Goal: Task Accomplishment & Management: Use online tool/utility

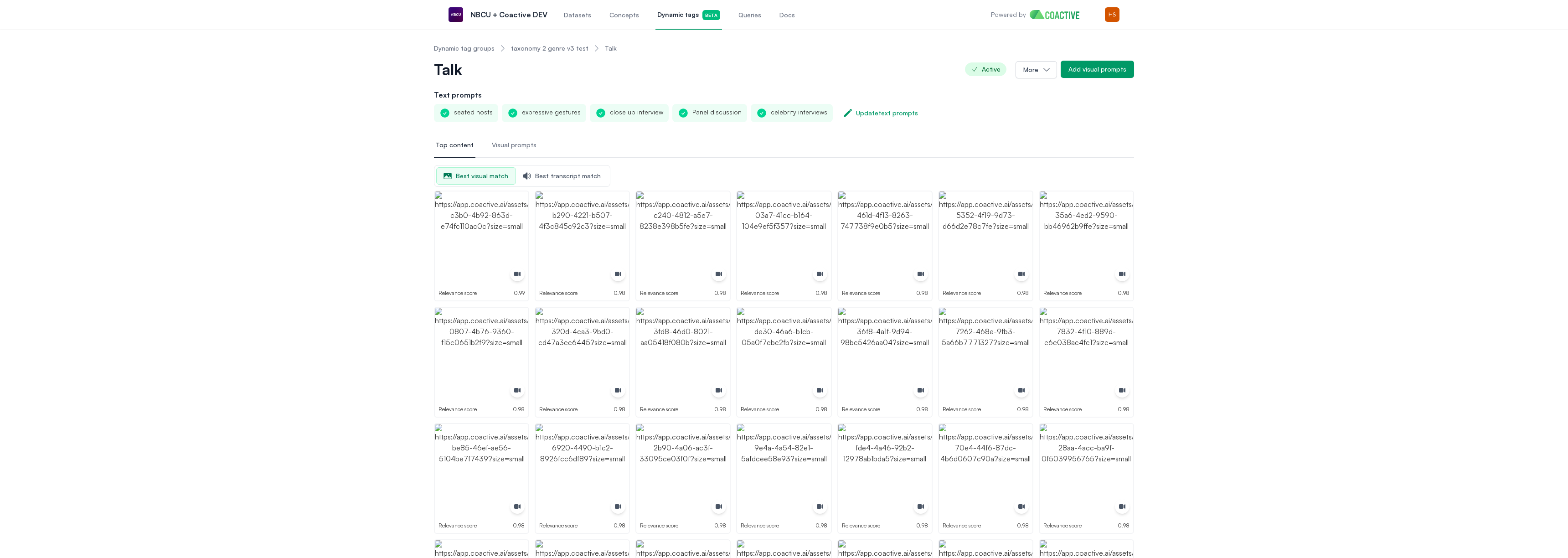
click at [751, 19] on span "Queries" at bounding box center [749, 15] width 23 height 9
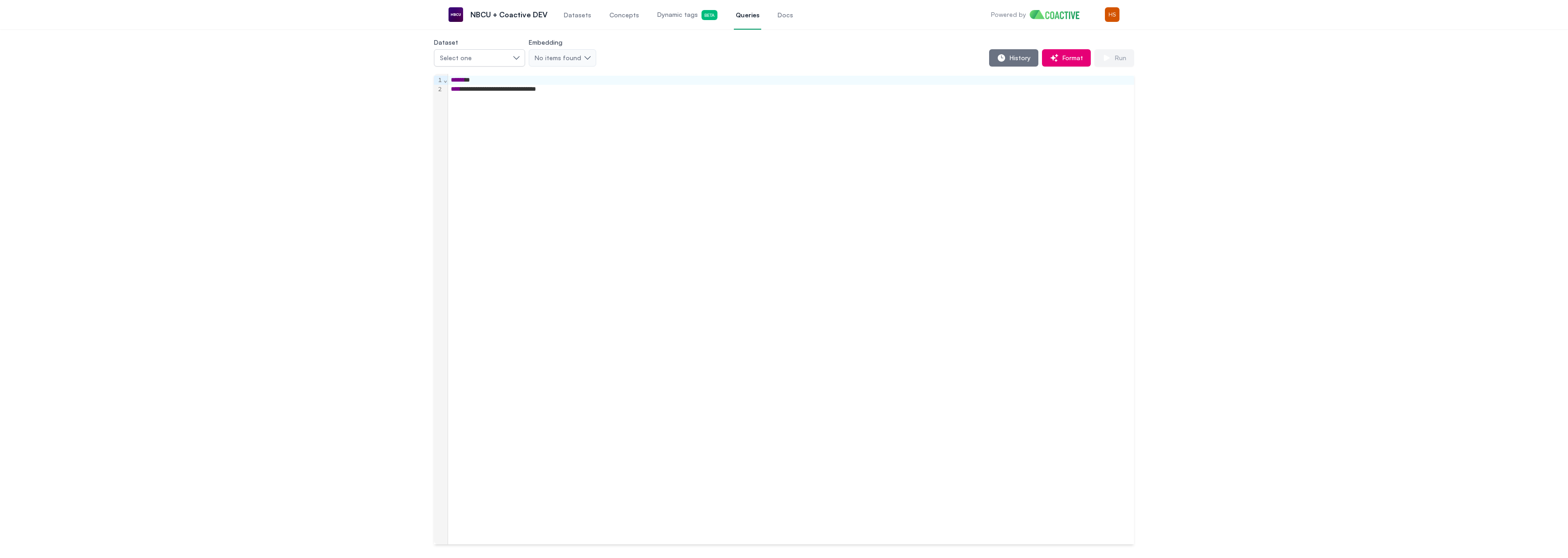
click at [741, 11] on span "Queries" at bounding box center [747, 15] width 24 height 9
click at [480, 58] on div "Select one" at bounding box center [475, 58] width 70 height 9
click at [492, 116] on div "peacock_vod" at bounding box center [495, 114] width 112 height 9
click at [511, 78] on div "****** *" at bounding box center [791, 80] width 686 height 9
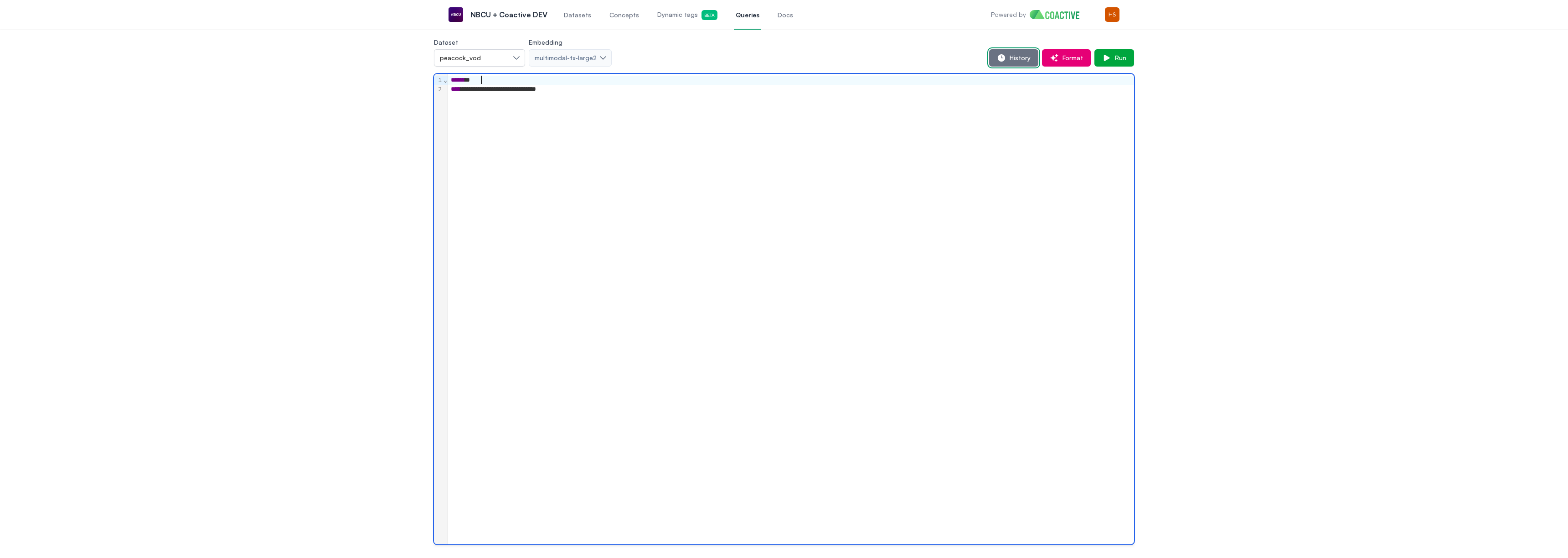
click at [1010, 52] on button "History" at bounding box center [1013, 58] width 49 height 17
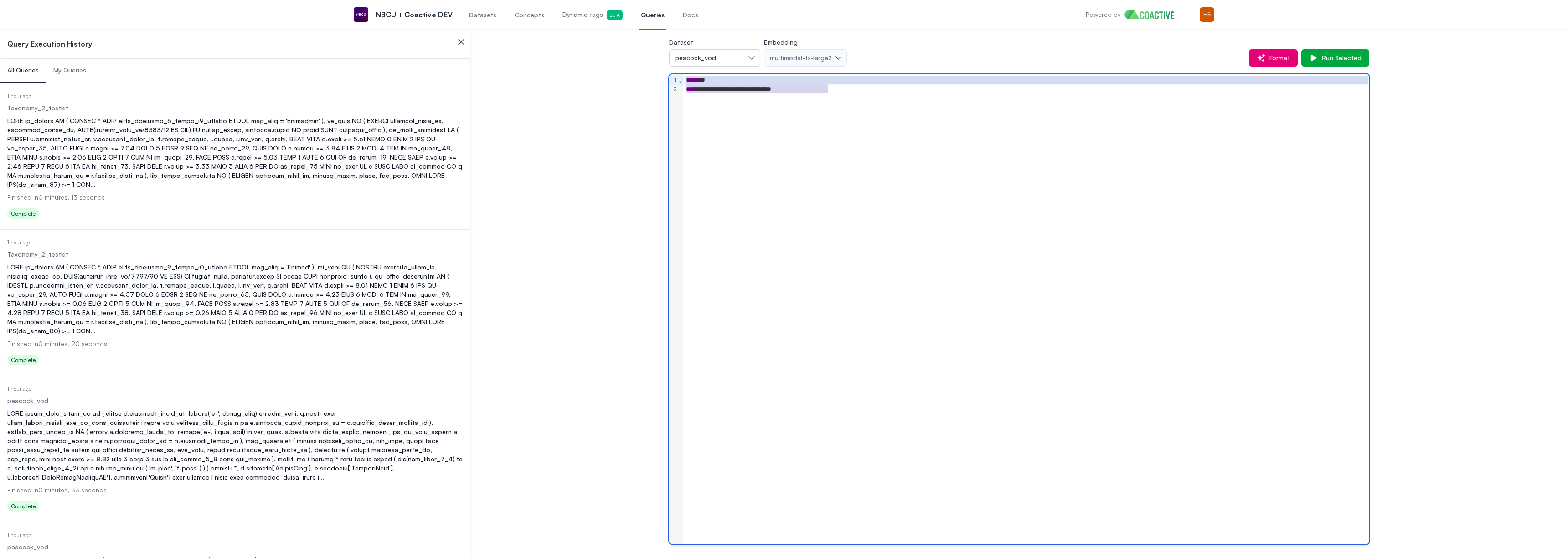
drag, startPoint x: 839, startPoint y: 86, endPoint x: 638, endPoint y: 76, distance: 201.2
click at [638, 76] on div "**********" at bounding box center [1019, 290] width 1065 height 507
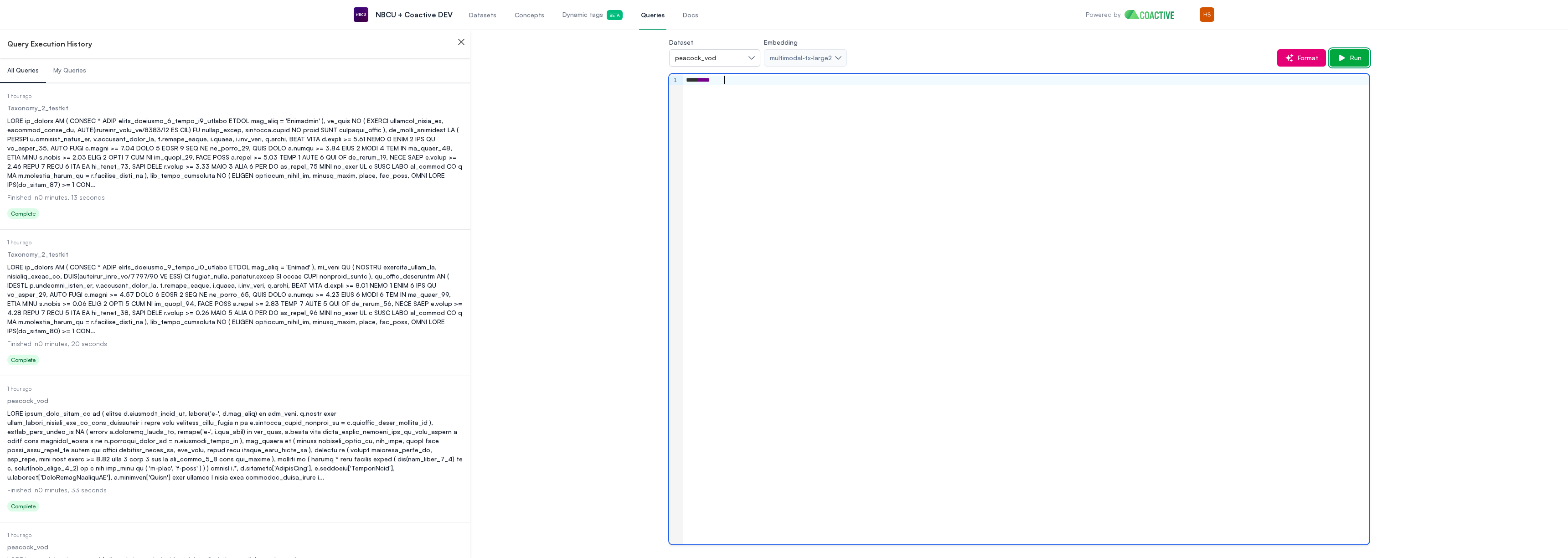
click at [1359, 58] on span "Run" at bounding box center [1354, 58] width 15 height 9
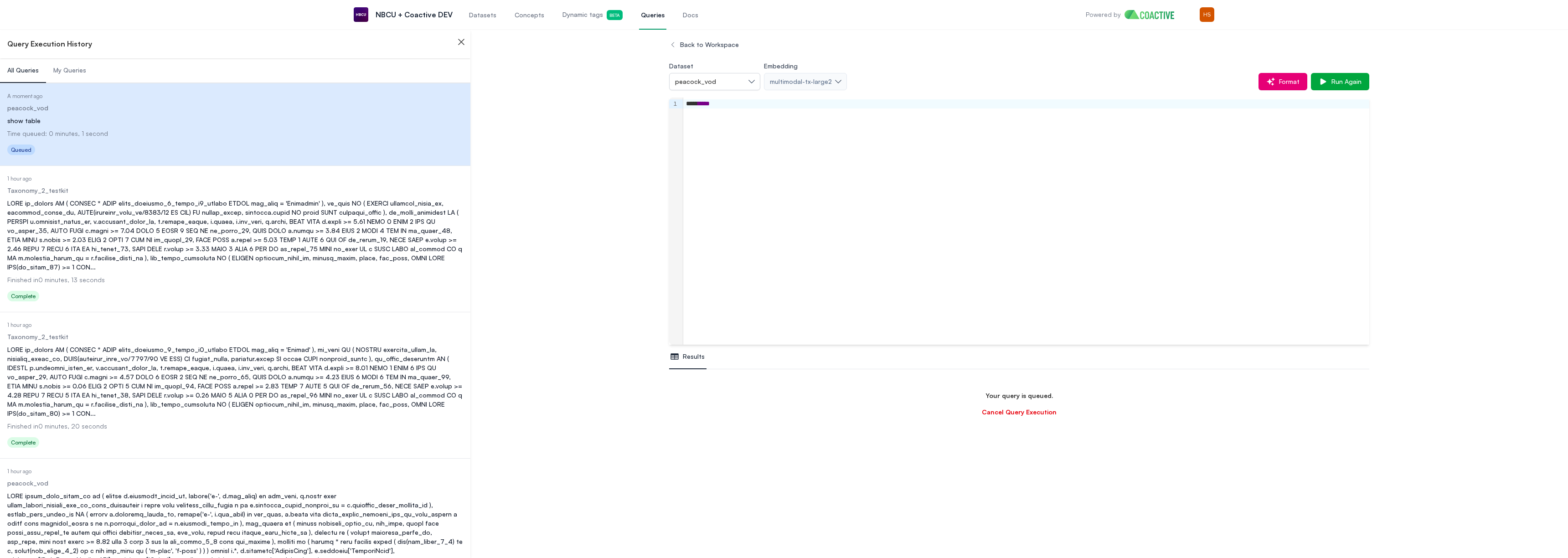
scroll to position [54, 0]
click at [130, 235] on div "..." at bounding box center [235, 235] width 456 height 73
click at [177, 152] on div "Status Queued" at bounding box center [235, 151] width 456 height 15
click at [742, 97] on div "**** *****" at bounding box center [1026, 221] width 686 height 247
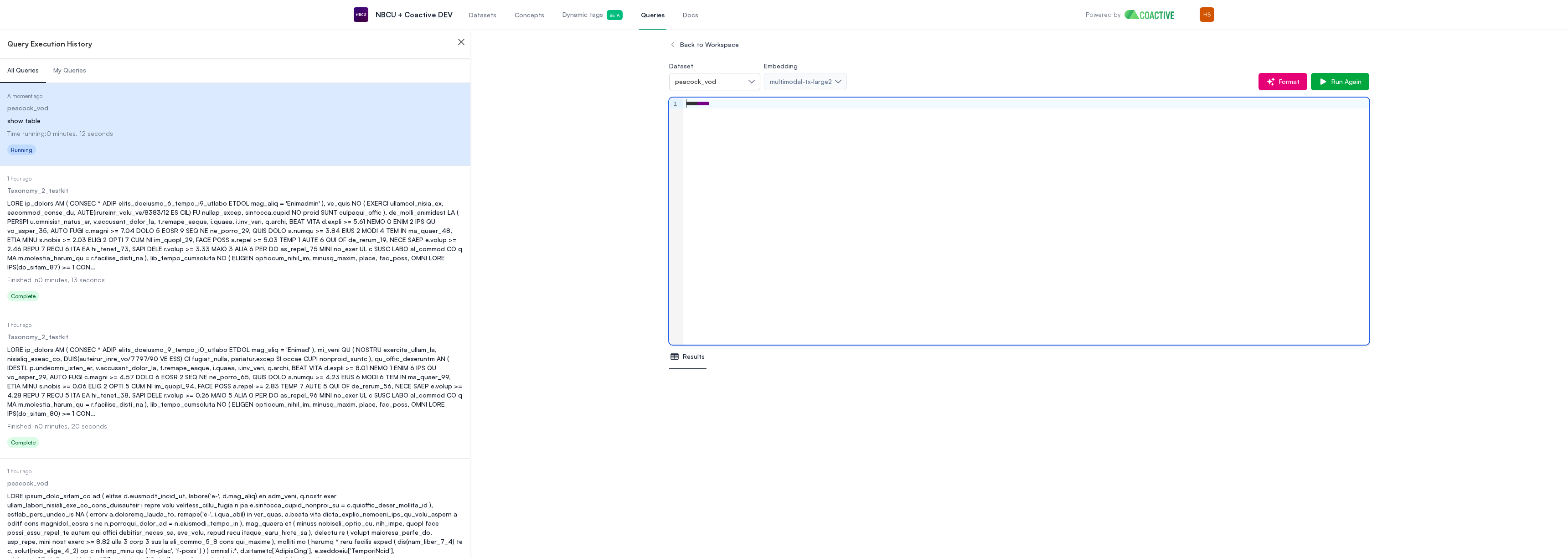
click at [737, 105] on div "**** *****" at bounding box center [1026, 103] width 686 height 9
click at [1335, 85] on span "Run as New" at bounding box center [1342, 82] width 39 height 9
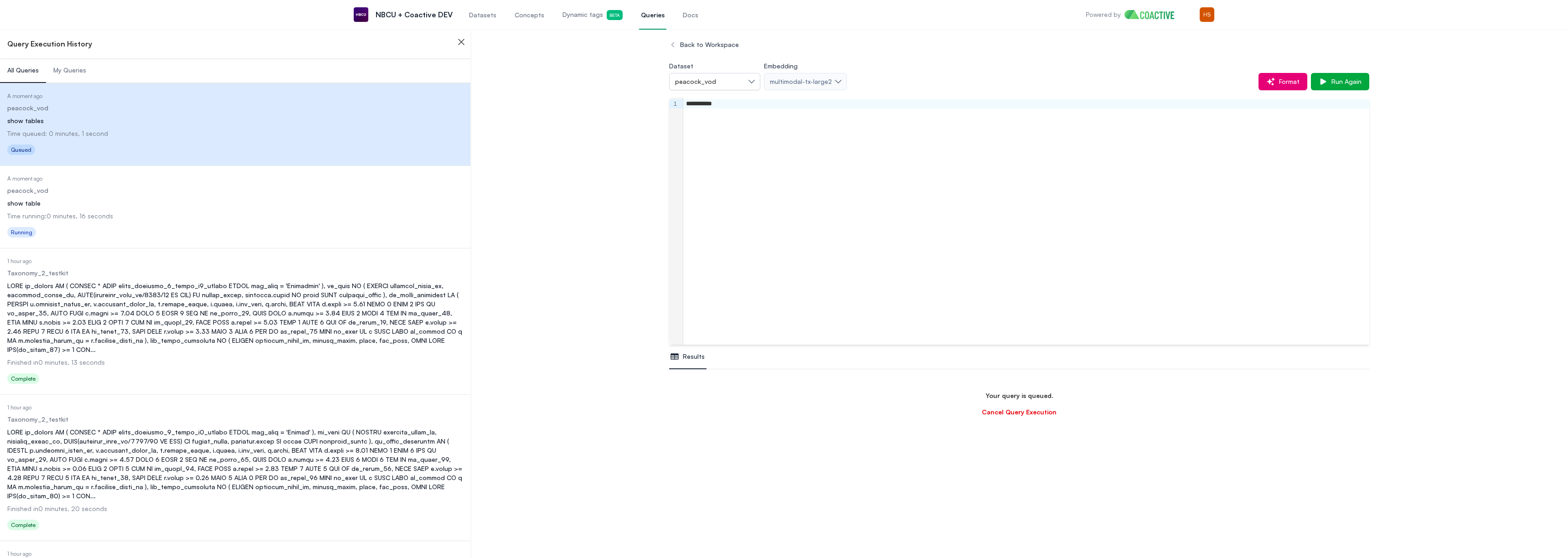
scroll to position [108, 0]
click at [141, 224] on dl "Date Executed A moment ago Dataset peacock_vod Query show table Finished in 0 m…" at bounding box center [235, 208] width 456 height 66
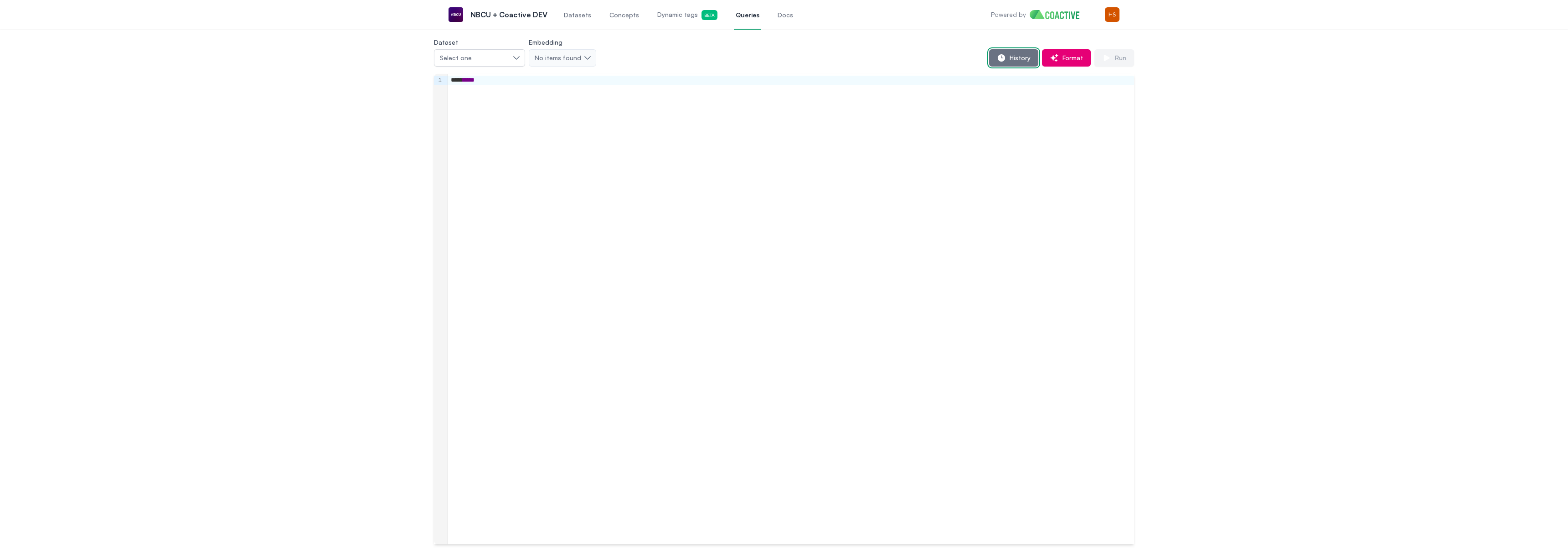
click at [1029, 58] on span "History" at bounding box center [1018, 58] width 24 height 9
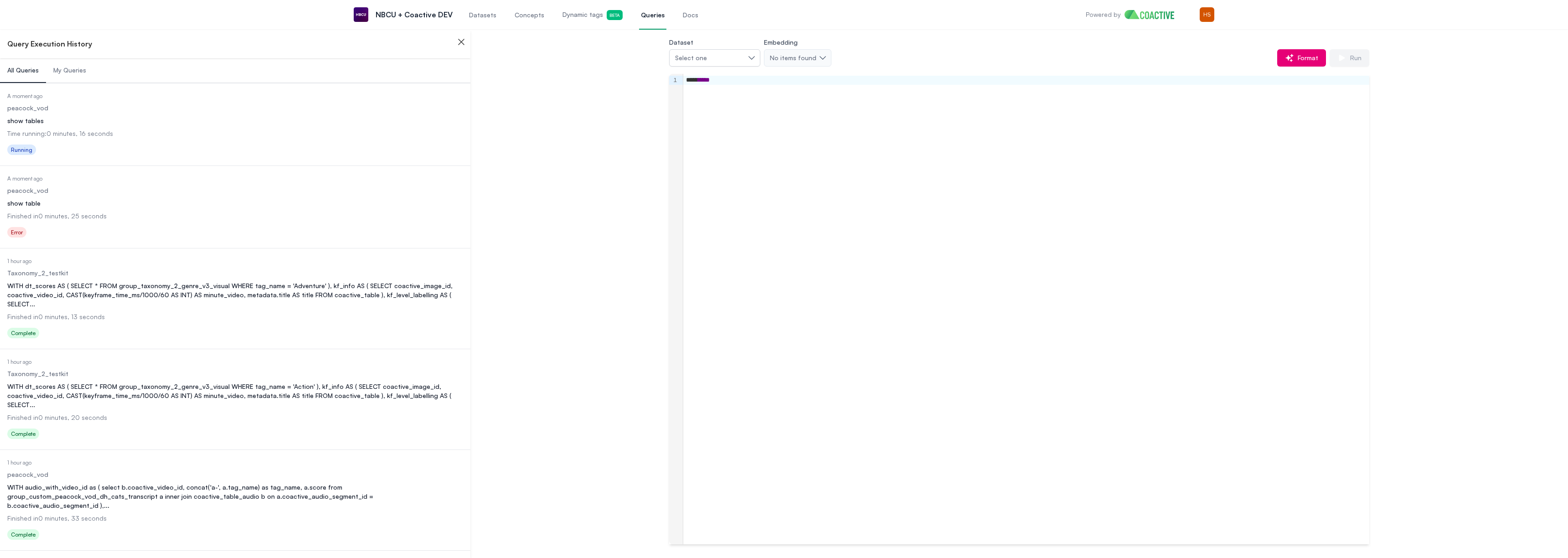
click at [103, 117] on div "show tables" at bounding box center [235, 120] width 456 height 9
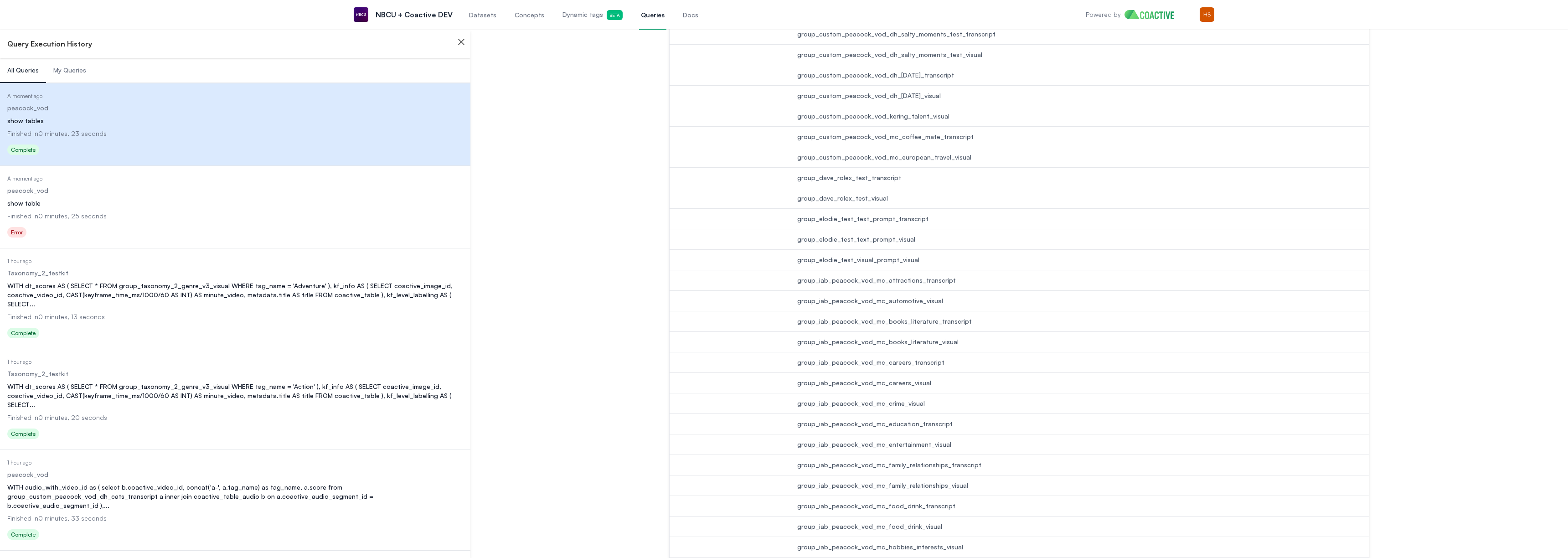
scroll to position [951, 0]
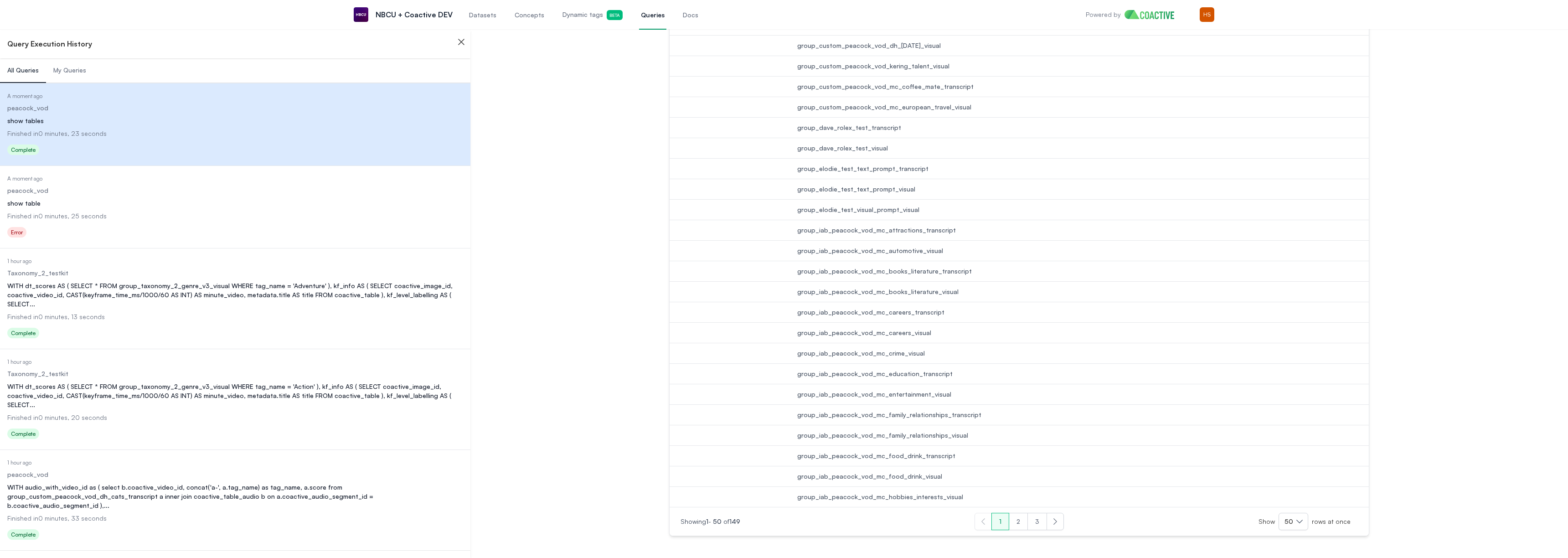
click at [1038, 525] on button "3" at bounding box center [1037, 521] width 19 height 17
click at [1018, 520] on button "2" at bounding box center [1018, 521] width 19 height 17
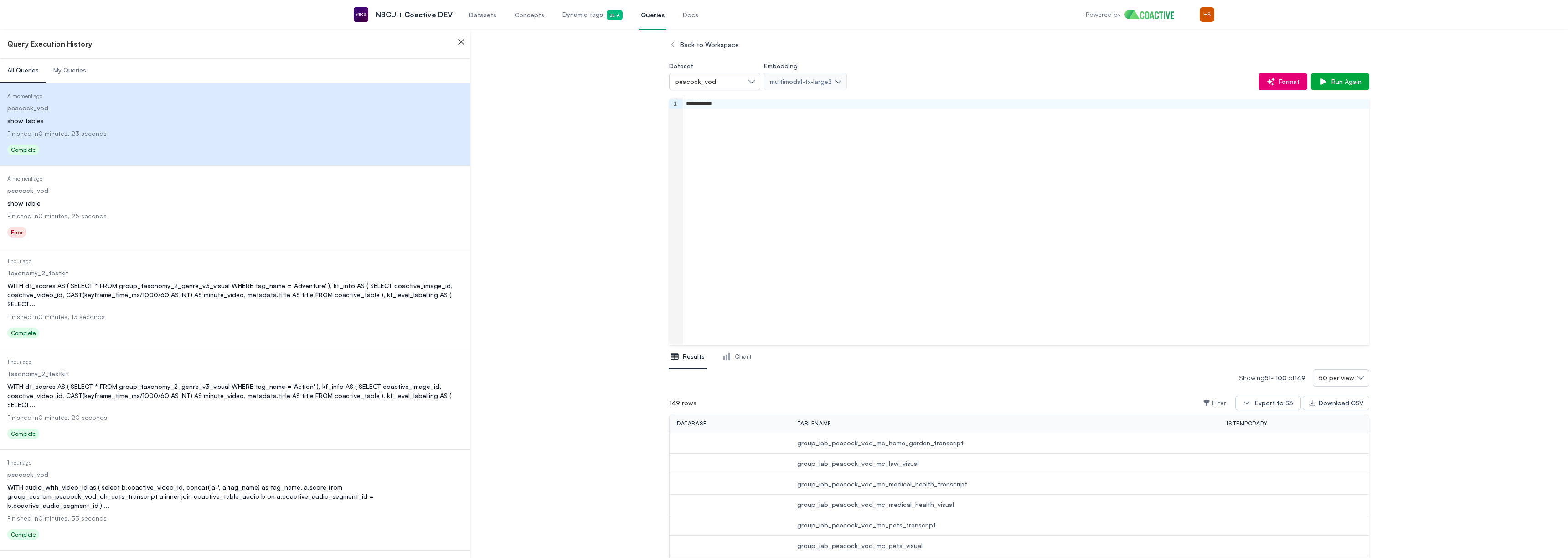
click at [810, 117] on div "**********" at bounding box center [1026, 221] width 686 height 247
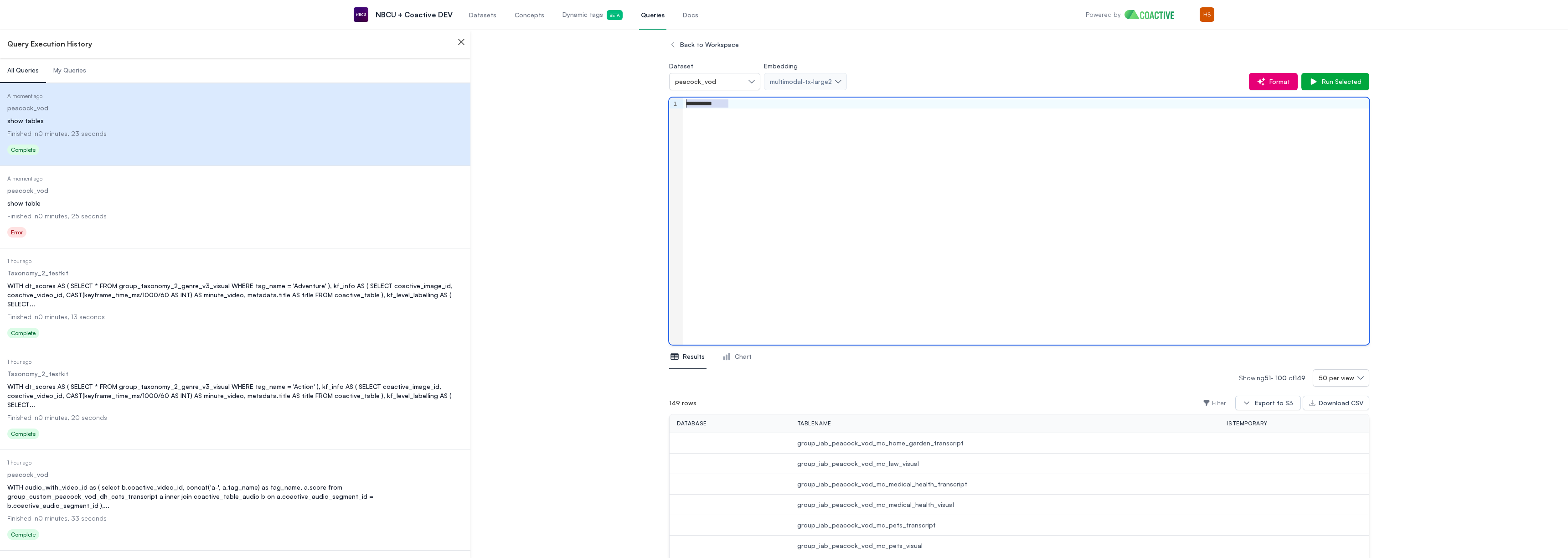
drag, startPoint x: 760, startPoint y: 106, endPoint x: 628, endPoint y: 100, distance: 132.1
drag, startPoint x: 705, startPoint y: 111, endPoint x: 629, endPoint y: 111, distance: 76.0
click at [810, 114] on div "**********" at bounding box center [1026, 113] width 686 height 9
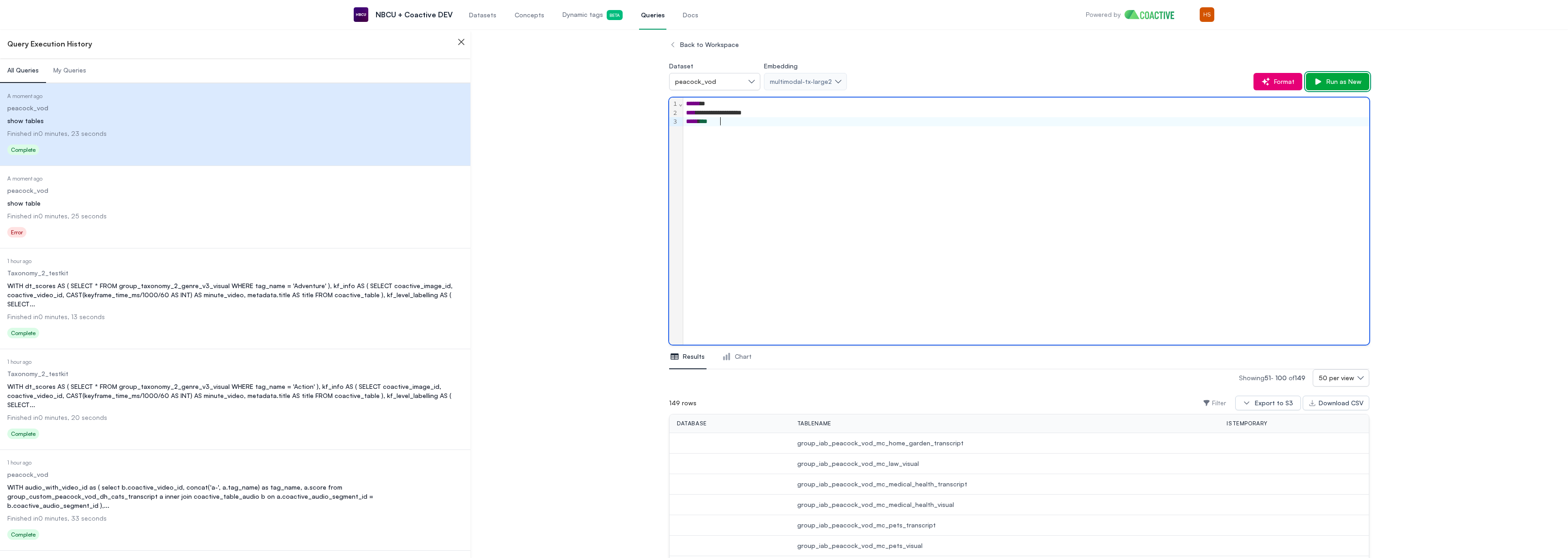
click at [1327, 86] on button "Run as New" at bounding box center [1337, 82] width 63 height 17
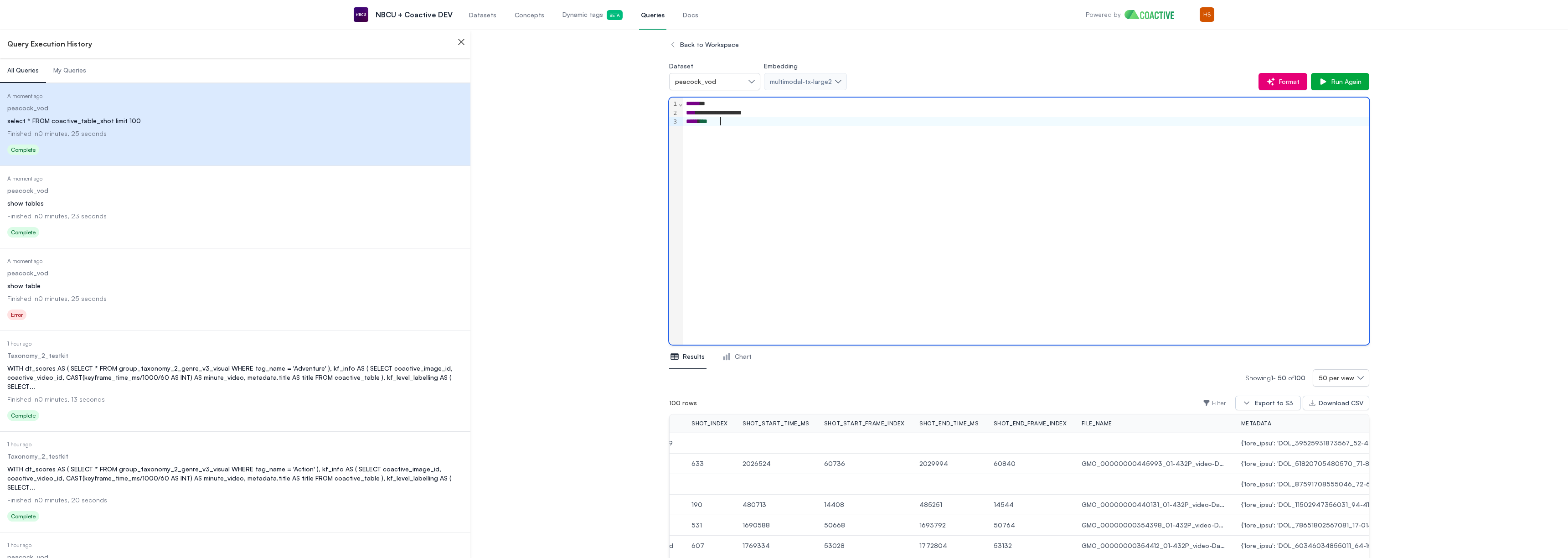
drag, startPoint x: 742, startPoint y: 192, endPoint x: 762, endPoint y: 156, distance: 41.2
click at [762, 157] on div "**********" at bounding box center [1026, 221] width 686 height 247
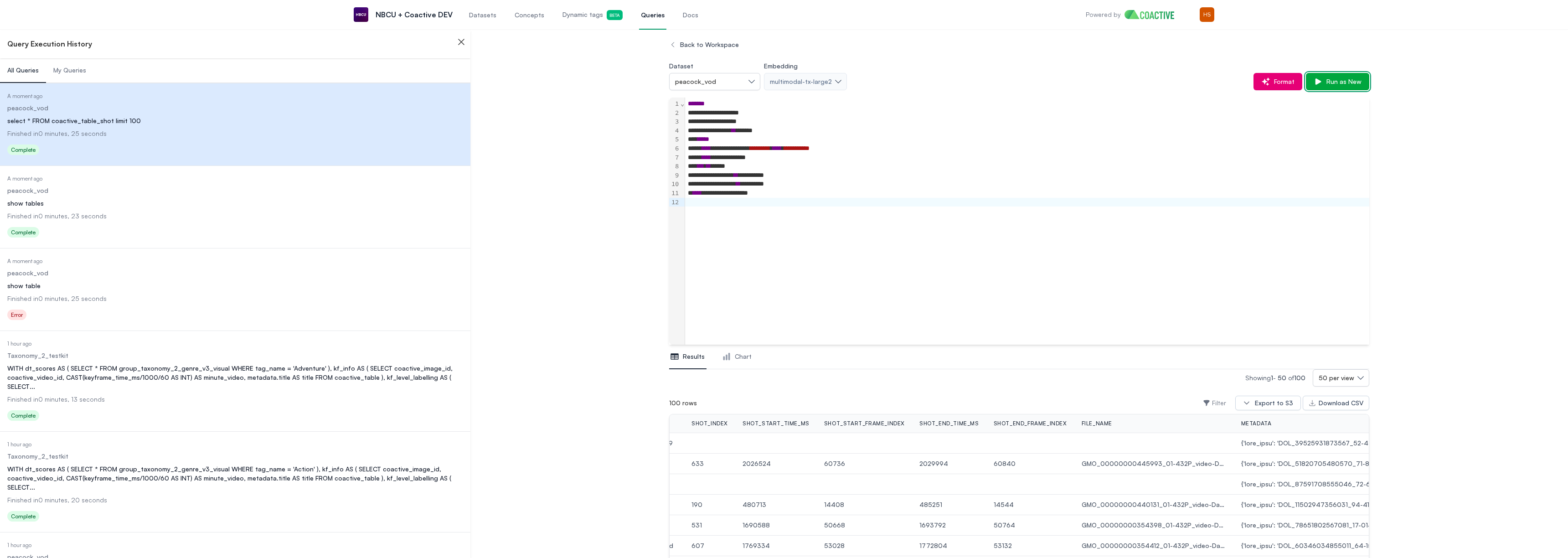
click at [1348, 86] on button "Run as New" at bounding box center [1337, 82] width 63 height 17
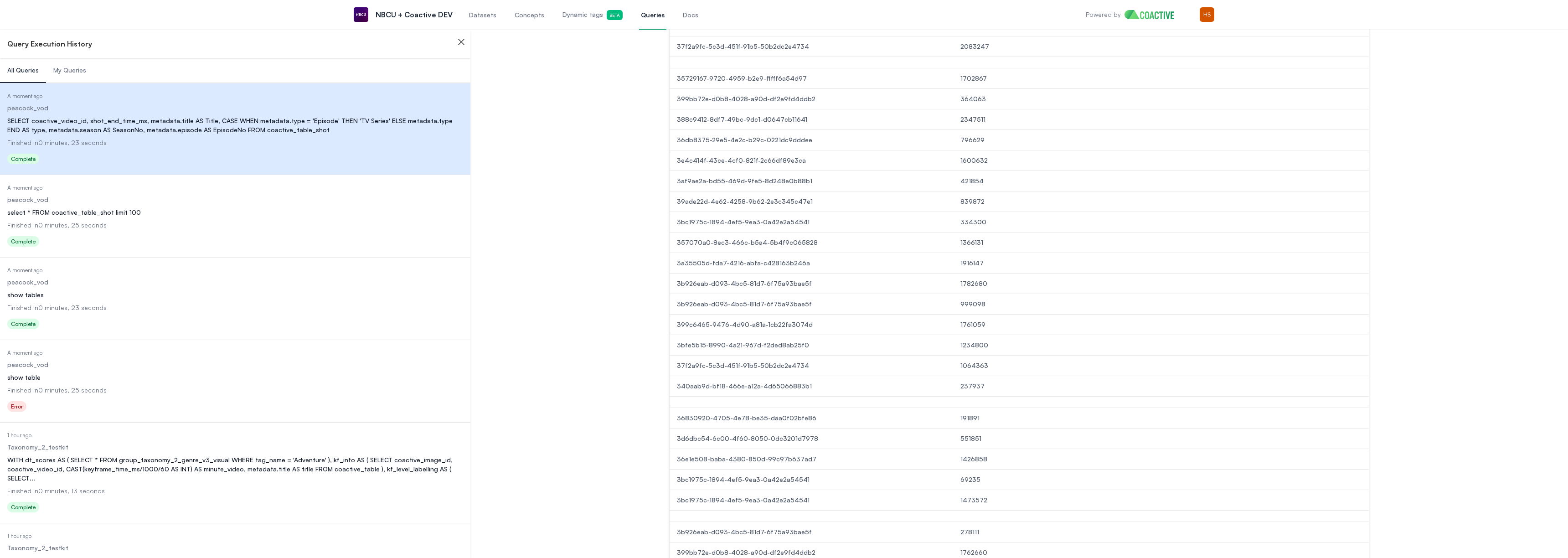
scroll to position [869, 0]
click at [978, 526] on button "3" at bounding box center [970, 521] width 19 height 17
click at [1028, 521] on button "4" at bounding box center [1027, 521] width 20 height 17
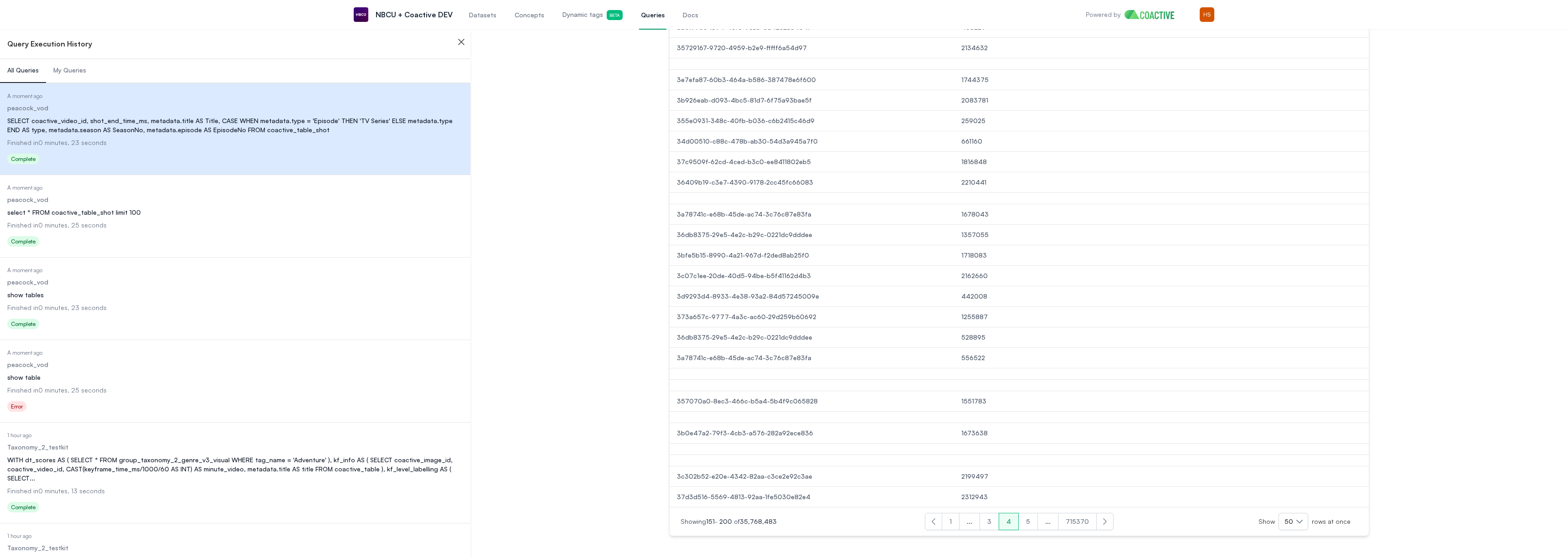
click at [1067, 521] on button "715370" at bounding box center [1077, 521] width 39 height 17
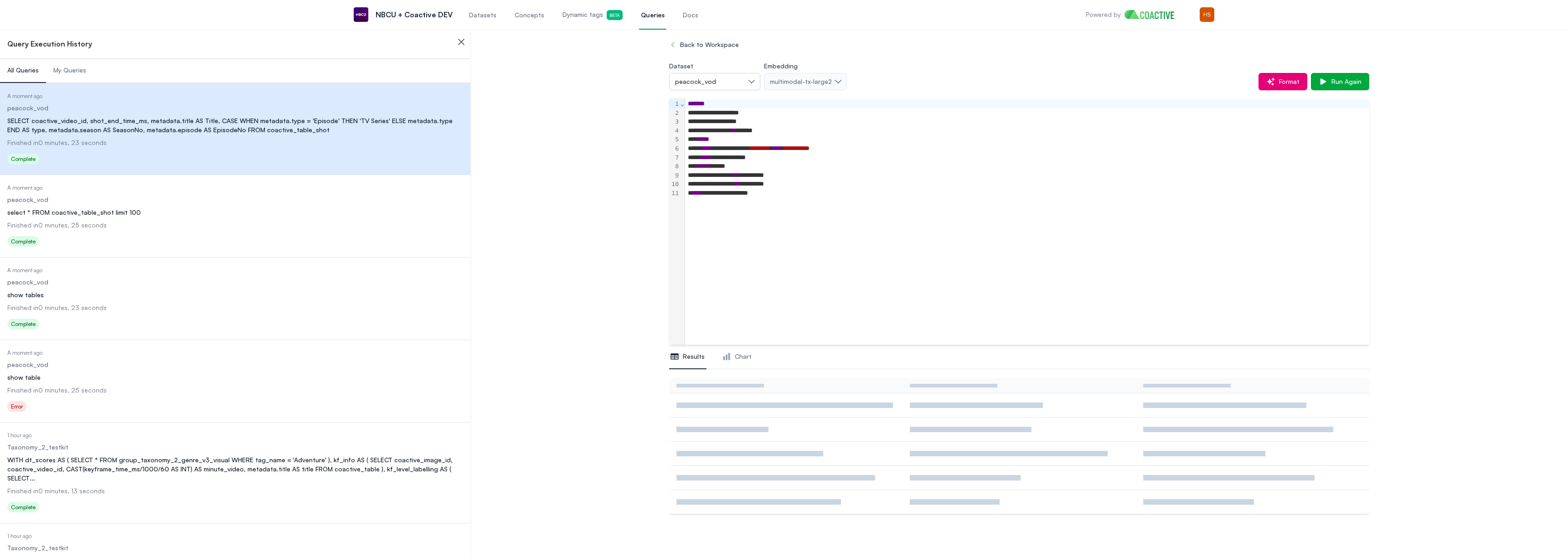
click at [799, 194] on div "**********" at bounding box center [1027, 193] width 684 height 9
click at [1357, 69] on div "Dataset peacock_vod Embedding multimodal-tx-large2 Format Run as New" at bounding box center [1019, 75] width 700 height 30
click at [1342, 80] on span "Run as New" at bounding box center [1342, 82] width 39 height 9
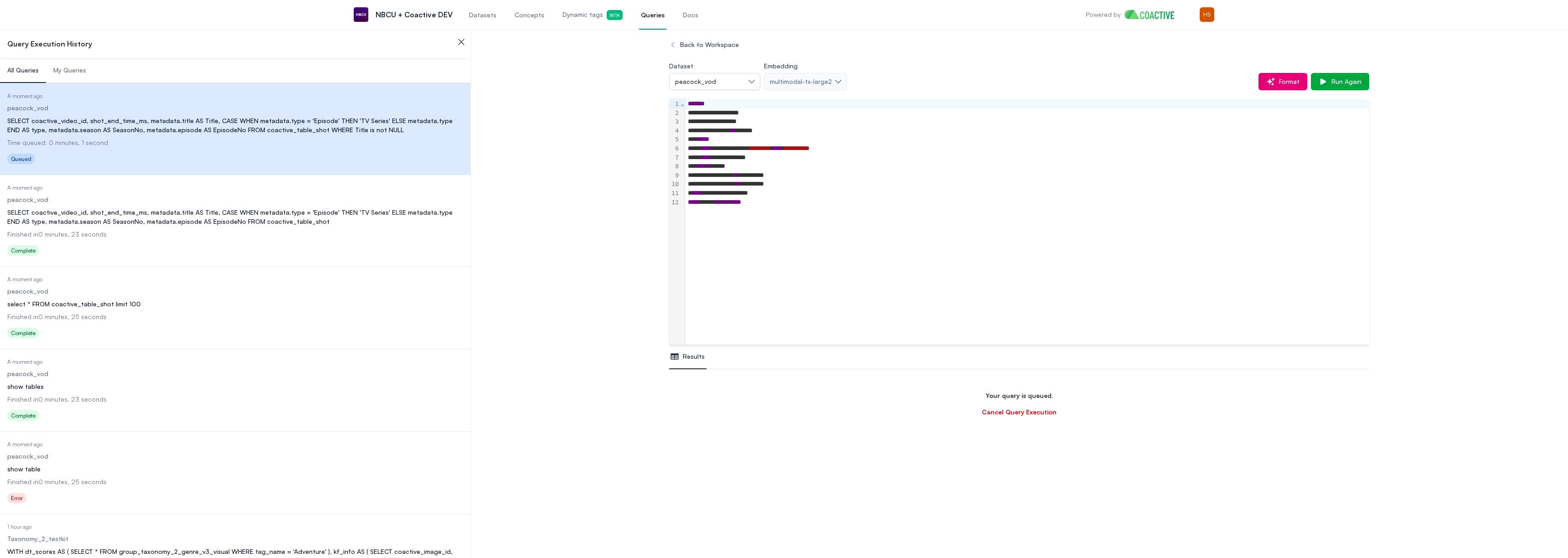
scroll to position [161, 0]
click at [201, 223] on div "SELECT coactive_video_id, shot_end_time_ms, metadata.title AS Title, CASE WHEN …" at bounding box center [235, 217] width 456 height 18
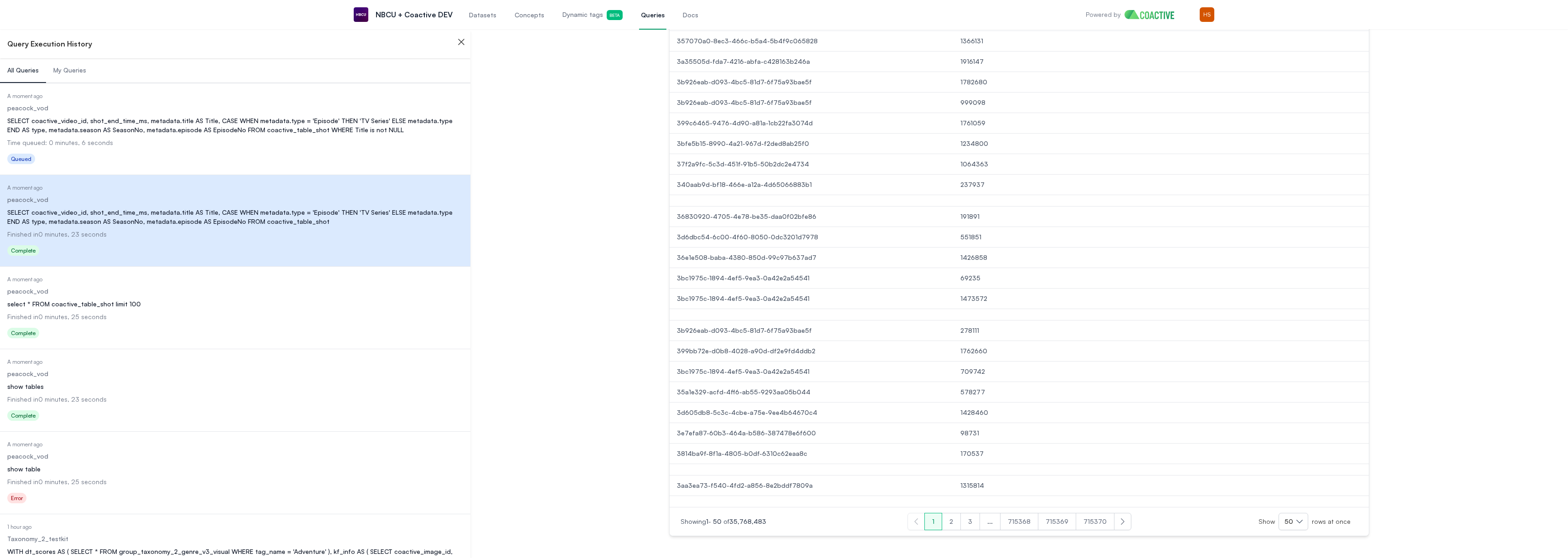
scroll to position [869, 0]
click at [980, 523] on button "3" at bounding box center [970, 521] width 19 height 17
click at [1031, 528] on button "4" at bounding box center [1027, 521] width 20 height 17
click at [1027, 544] on button "5" at bounding box center [1028, 539] width 19 height 17
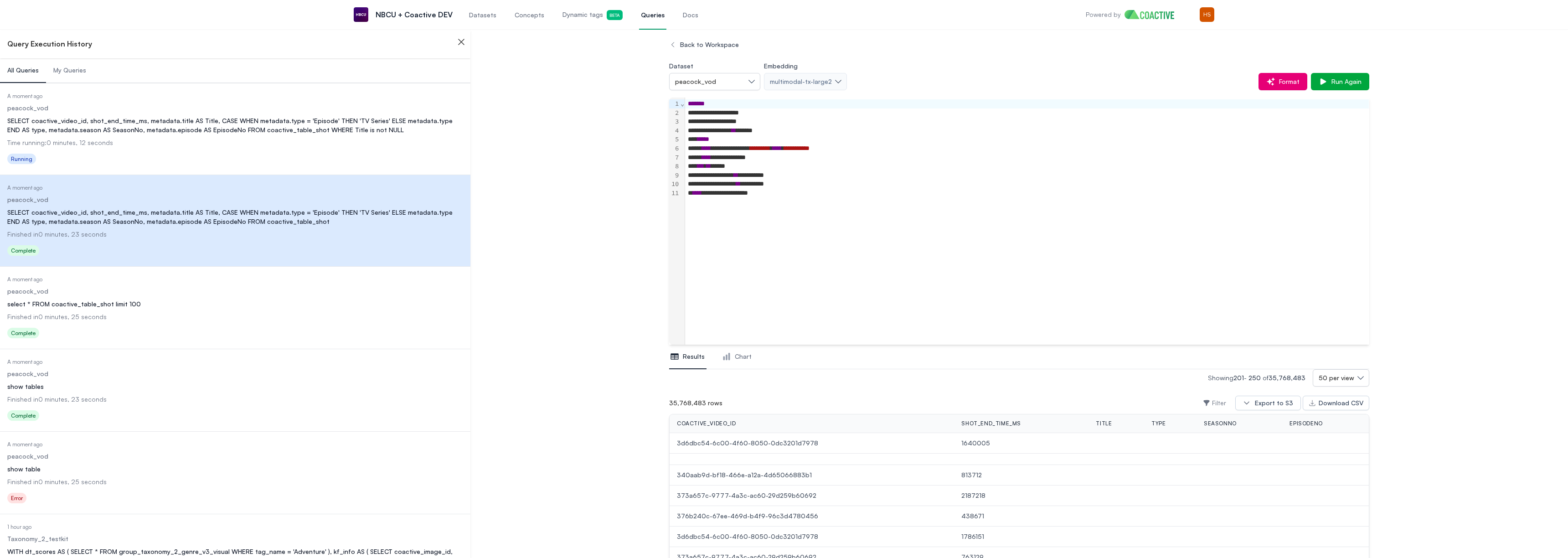
click at [315, 171] on li "Date Executed A moment ago Dataset peacock_vod Query SELECT coactive_video_id, …" at bounding box center [235, 128] width 471 height 92
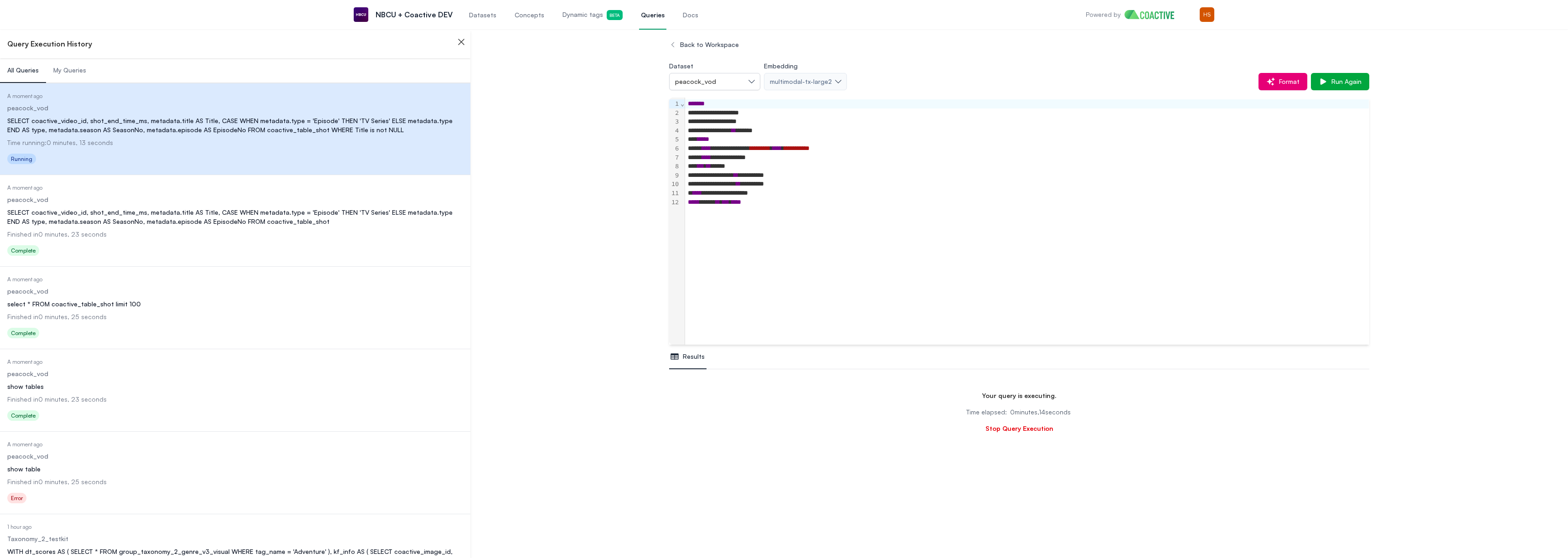
click at [306, 207] on dl "Date Executed A moment ago Dataset peacock_vod Query SELECT coactive_video_id, …" at bounding box center [235, 221] width 456 height 75
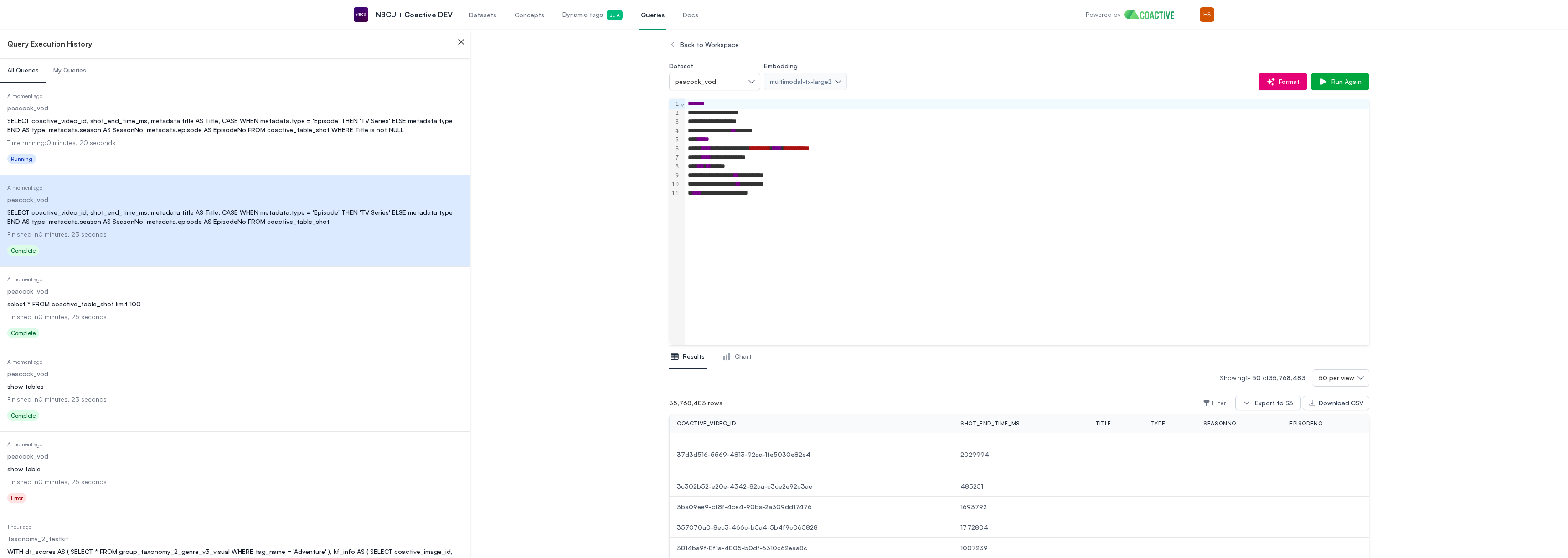
click at [221, 288] on dd "peacock_vod" at bounding box center [235, 291] width 456 height 9
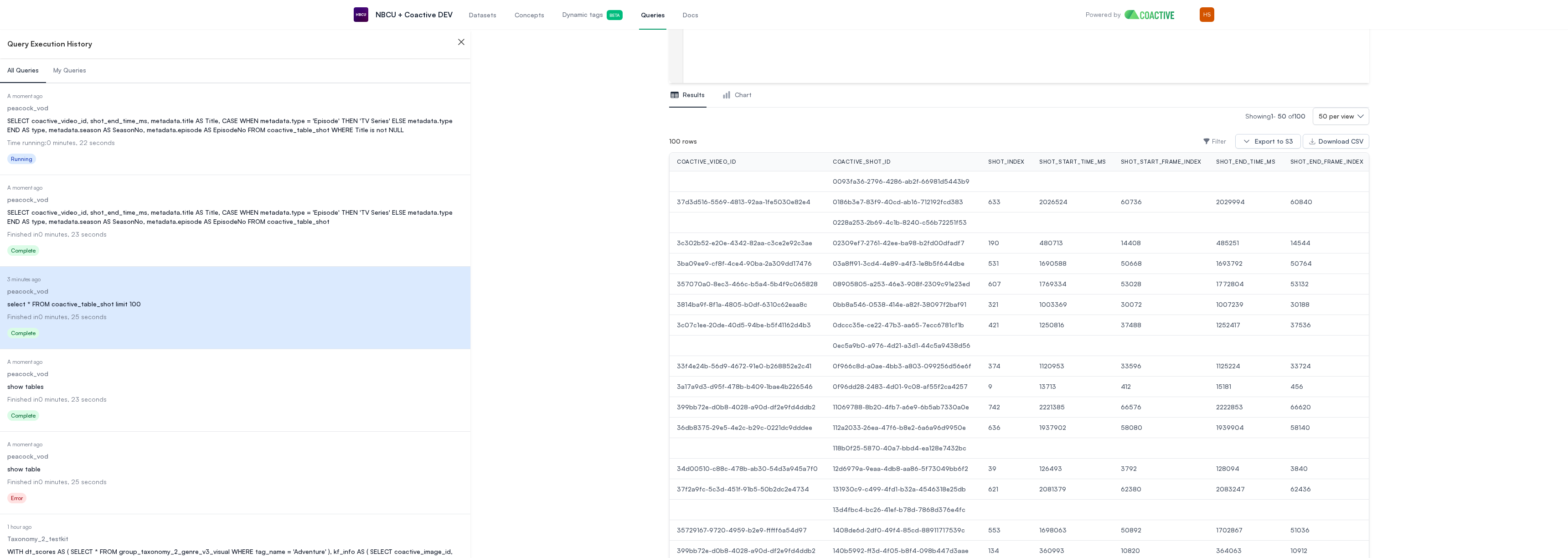
scroll to position [0, 296]
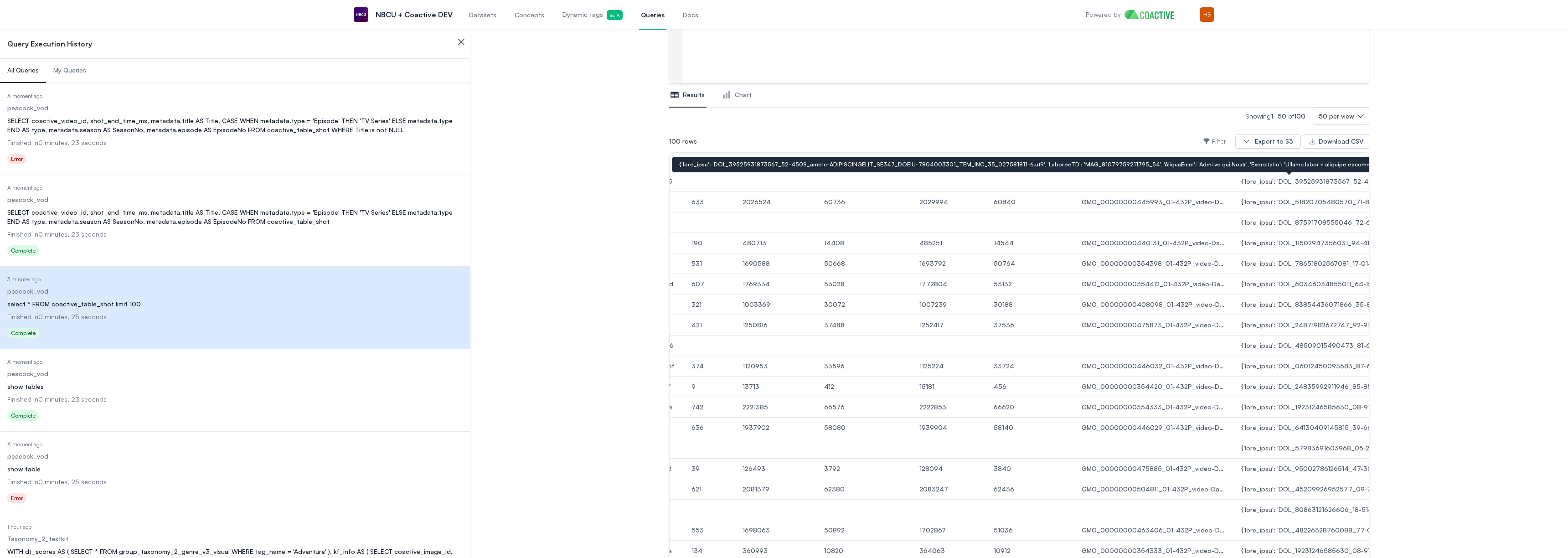
click at [1266, 185] on span at bounding box center [1314, 181] width 145 height 9
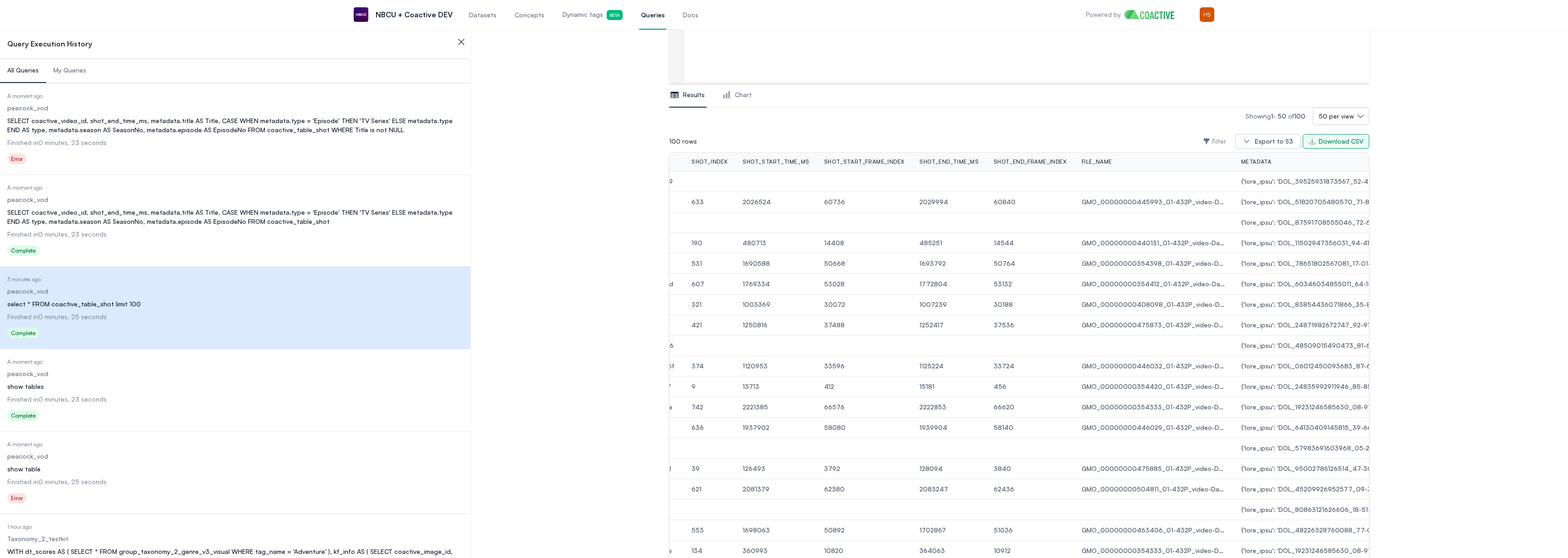
click at [1343, 138] on div "Download CSV" at bounding box center [1340, 141] width 44 height 9
click at [380, 122] on div "SELECT coactive_video_id, shot_end_time_ms, metadata.title AS Title, CASE WHEN …" at bounding box center [235, 125] width 456 height 18
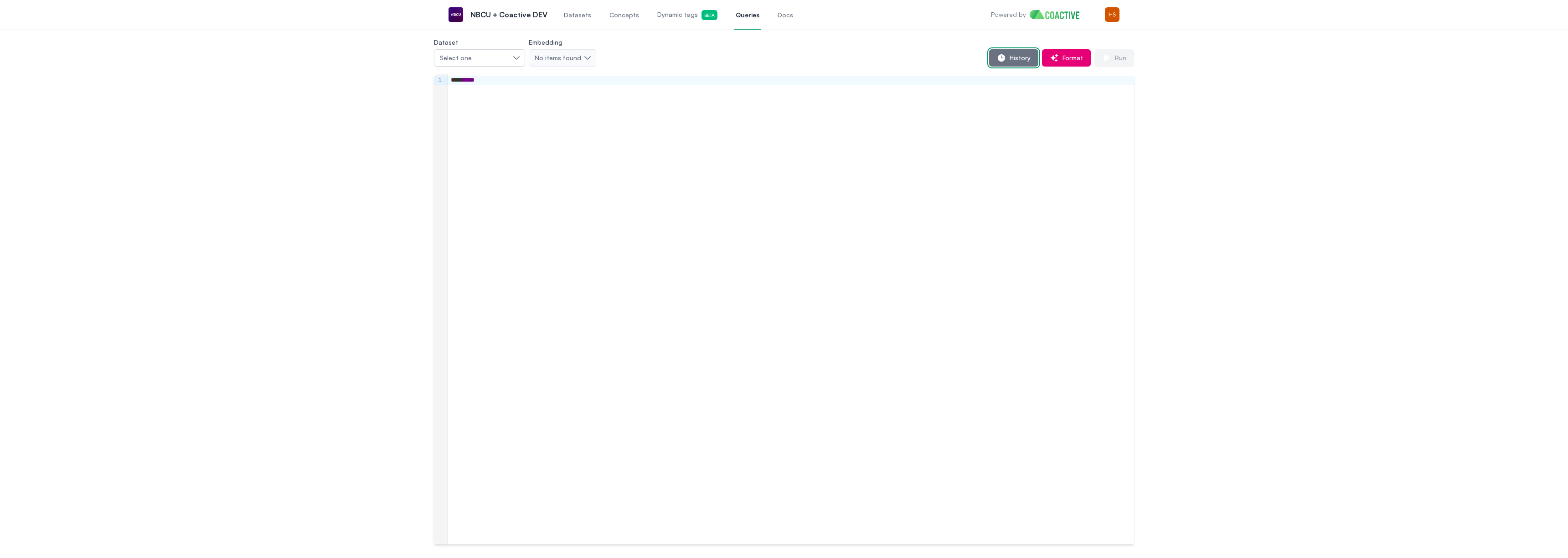
click at [1020, 62] on span "History" at bounding box center [1018, 58] width 24 height 9
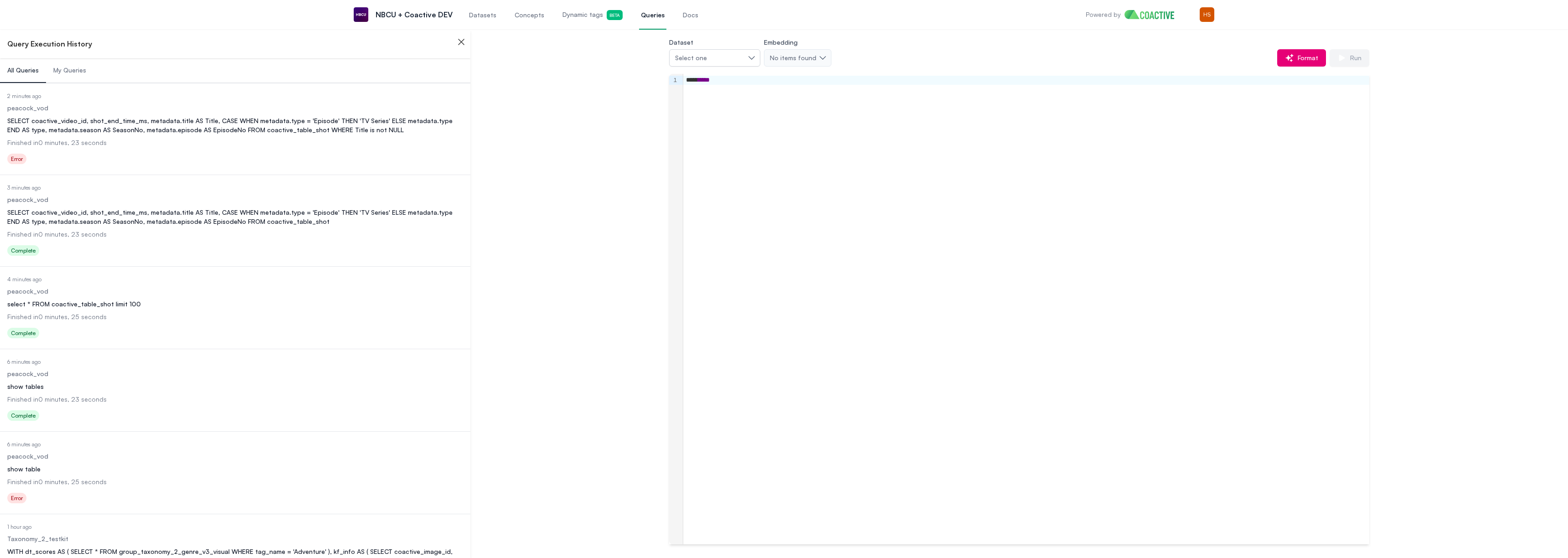
click at [364, 131] on div "SELECT coactive_video_id, shot_end_time_ms, metadata.title AS Title, CASE WHEN …" at bounding box center [235, 125] width 456 height 18
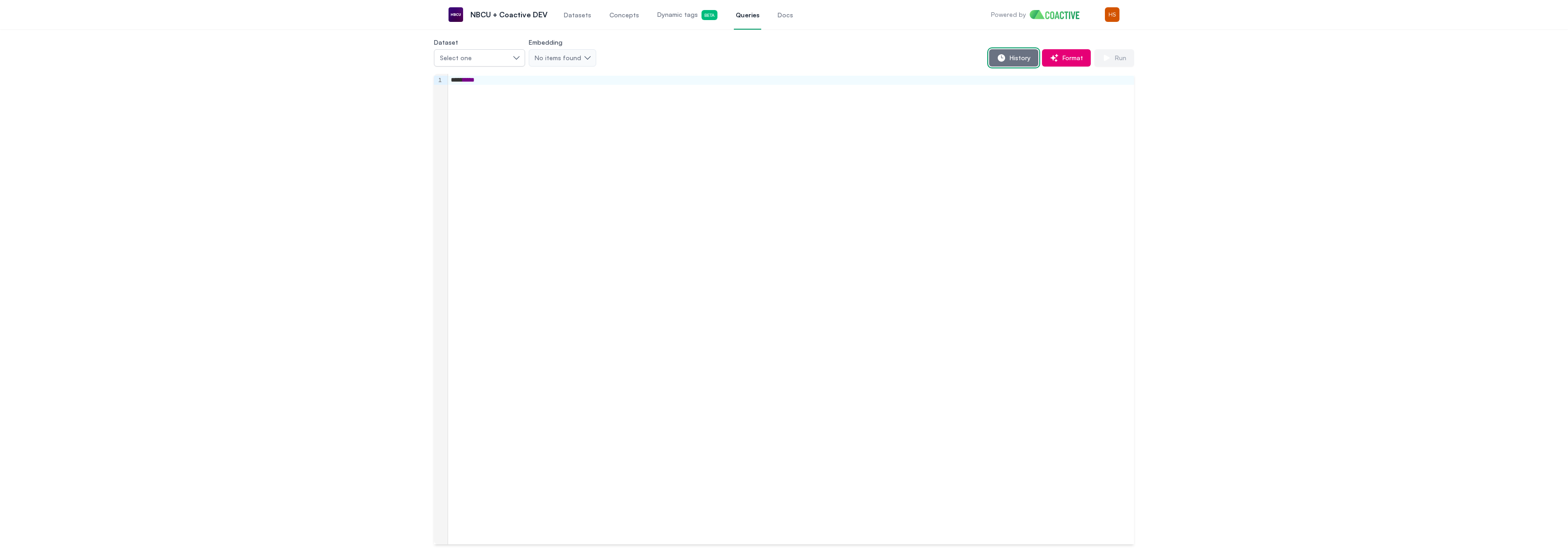
click at [1010, 54] on span "History" at bounding box center [1018, 58] width 24 height 9
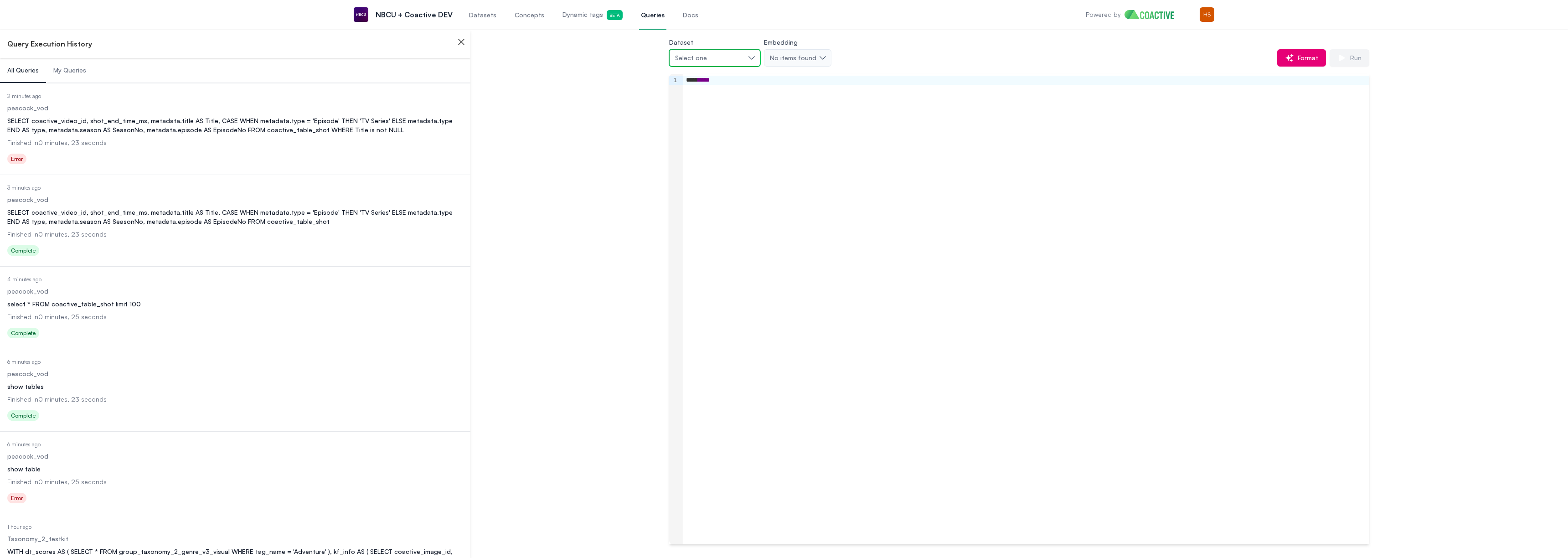
click at [718, 62] on button "Select one" at bounding box center [715, 58] width 91 height 17
click at [719, 130] on span "Taxonomy_2_testkit" at bounding box center [707, 128] width 58 height 9
click at [734, 81] on div "**** *****" at bounding box center [1026, 80] width 686 height 9
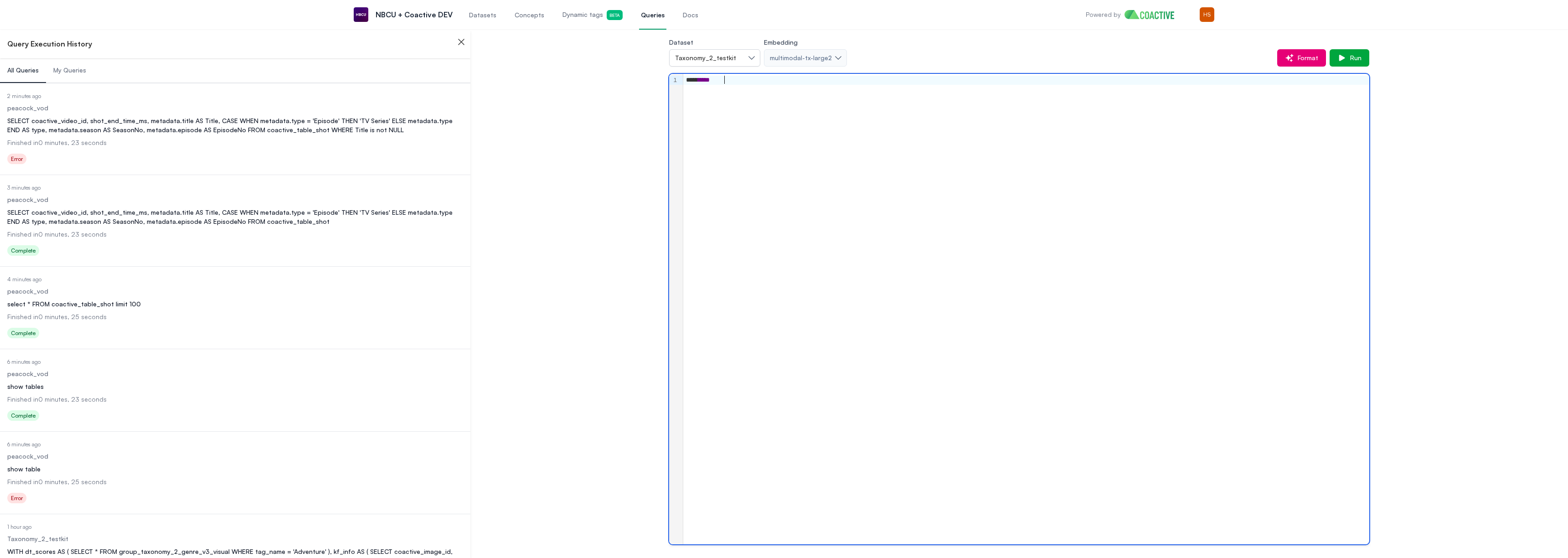
click at [172, 311] on dl "Date Executed 4 minutes ago Dataset peacock_vod Query select * FROM coactive_ta…" at bounding box center [235, 309] width 456 height 66
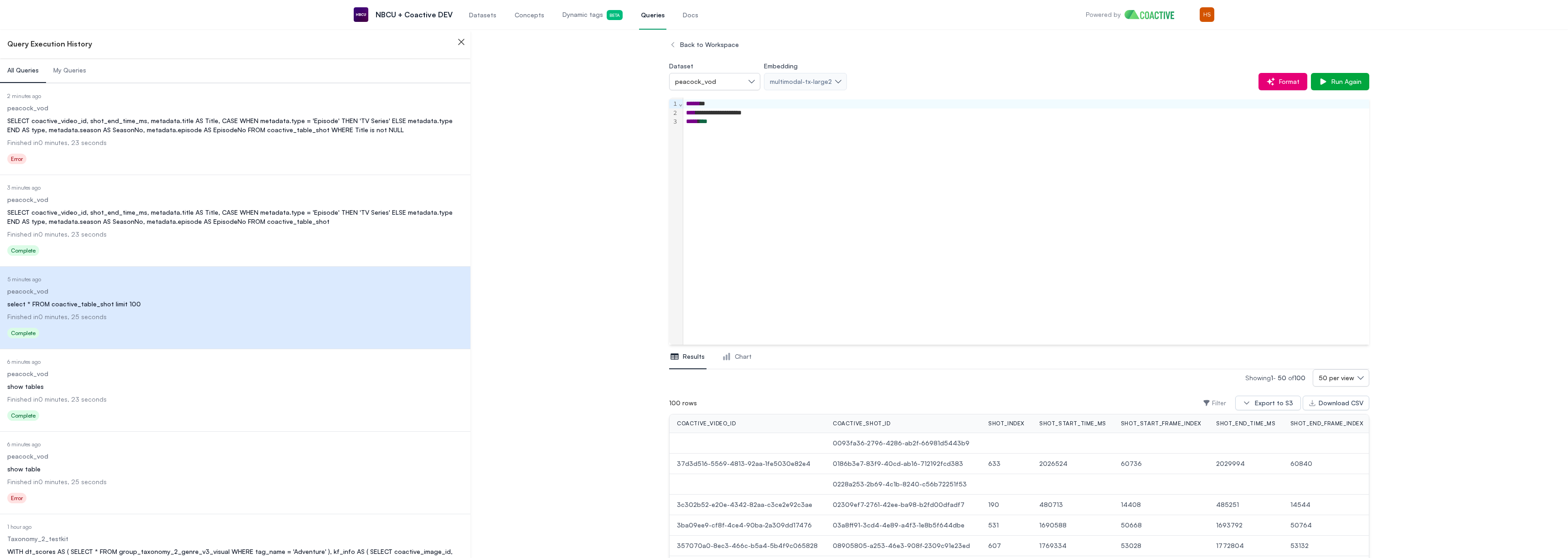
click at [724, 115] on div "**********" at bounding box center [1026, 113] width 686 height 9
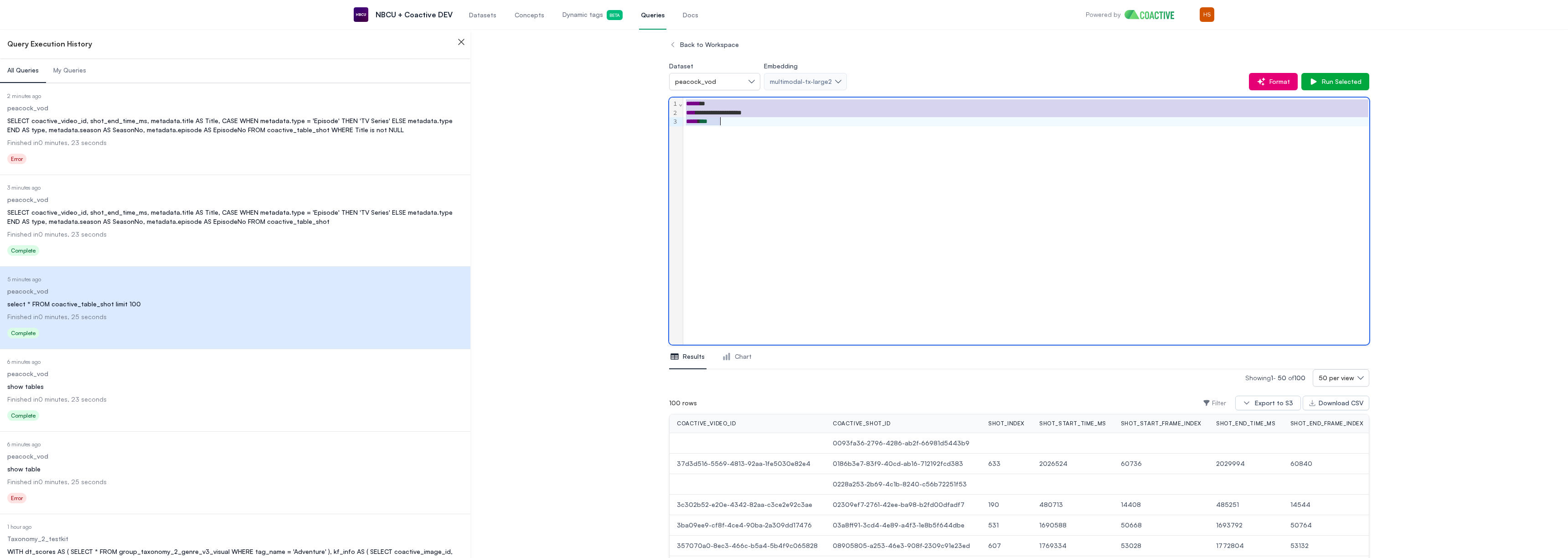
copy div "**********"
click at [720, 82] on div "peacock_vod" at bounding box center [710, 82] width 70 height 9
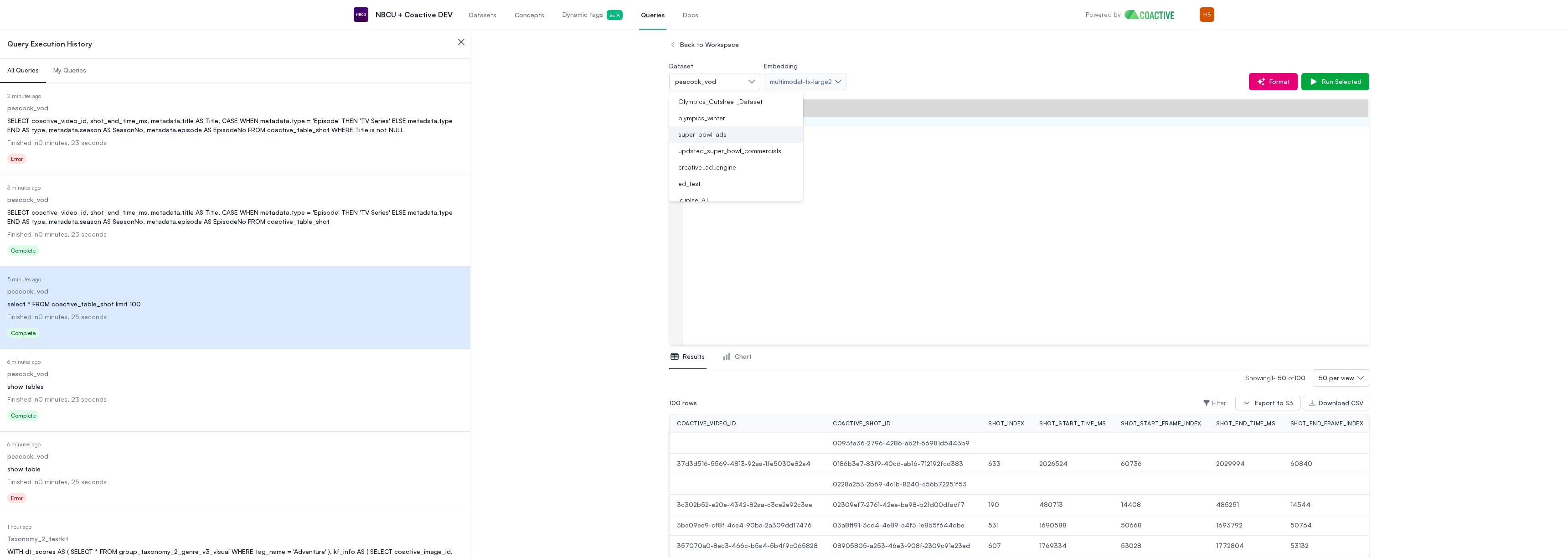
scroll to position [18, 0]
click at [712, 193] on span "Taxonomy_2_testkit" at bounding box center [707, 195] width 58 height 9
click at [1331, 83] on span "Run Selected" at bounding box center [1340, 82] width 43 height 9
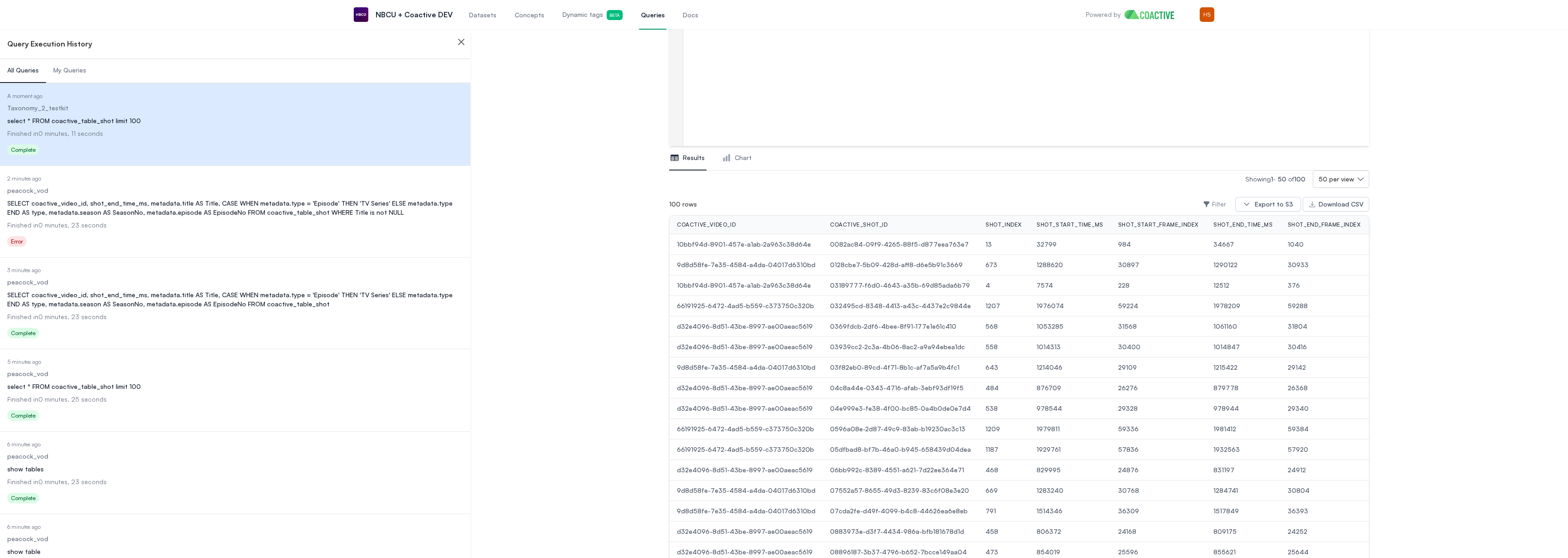
scroll to position [0, 134]
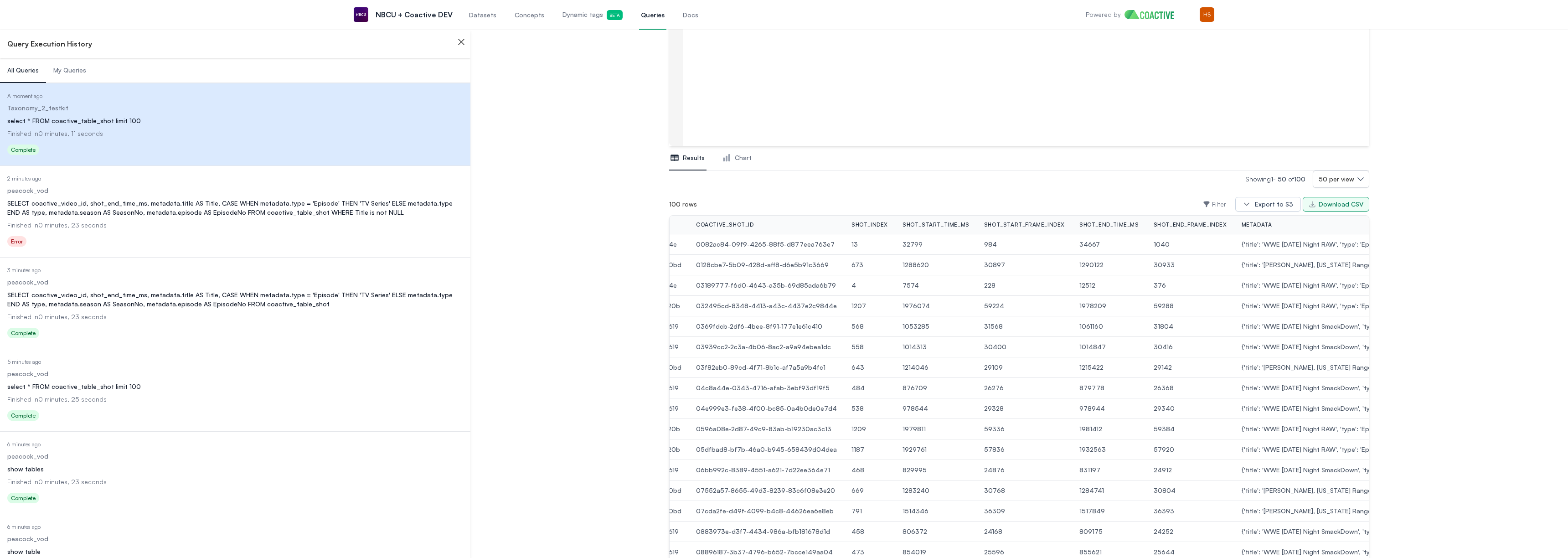
click at [1354, 202] on div "Download CSV" at bounding box center [1340, 204] width 44 height 9
